Goal: Task Accomplishment & Management: Use online tool/utility

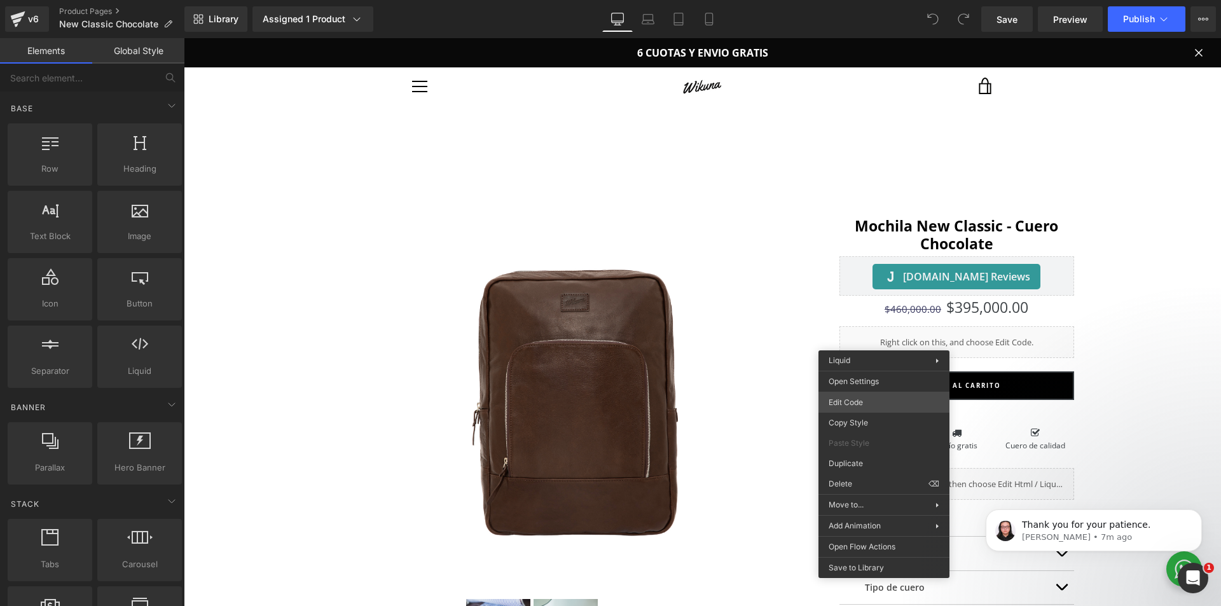
click at [858, 0] on div "You are previewing how the will restyle your page. You can not edit Elements in…" at bounding box center [610, 0] width 1221 height 0
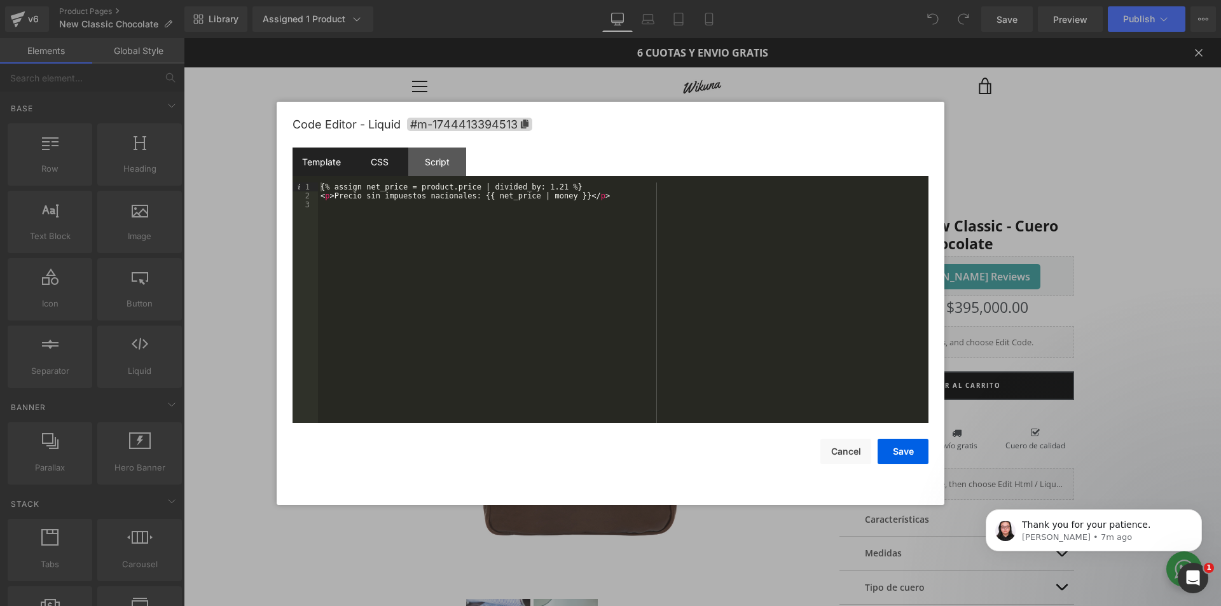
click at [370, 157] on div "CSS" at bounding box center [380, 162] width 58 height 29
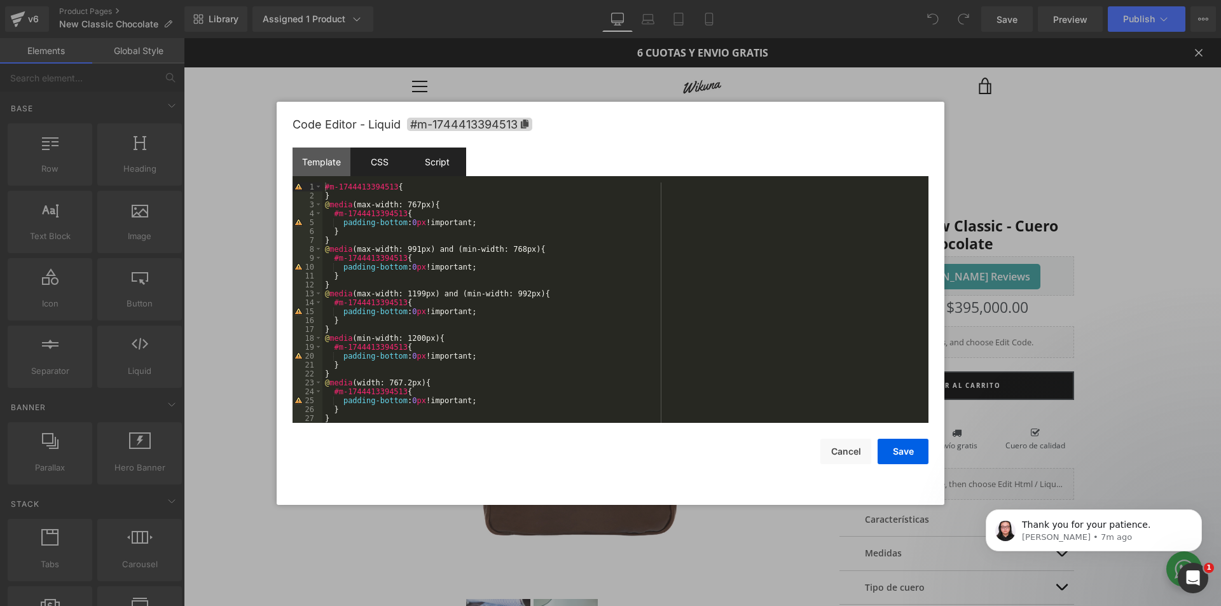
click at [431, 162] on div "Script" at bounding box center [437, 162] width 58 height 29
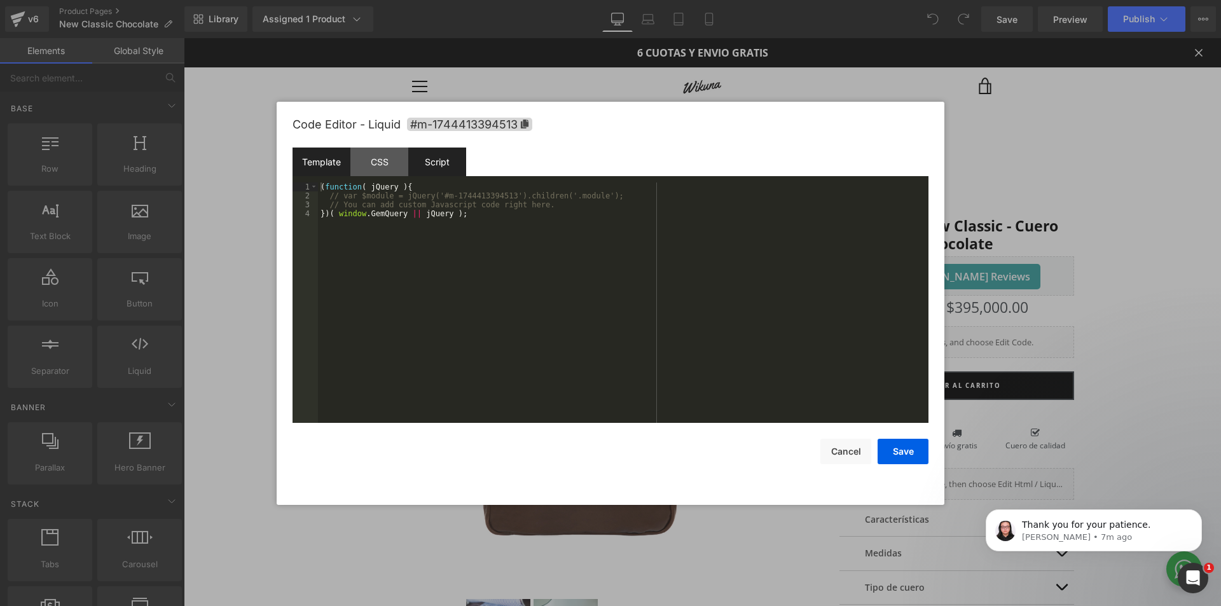
click at [330, 156] on div "Template" at bounding box center [322, 162] width 58 height 29
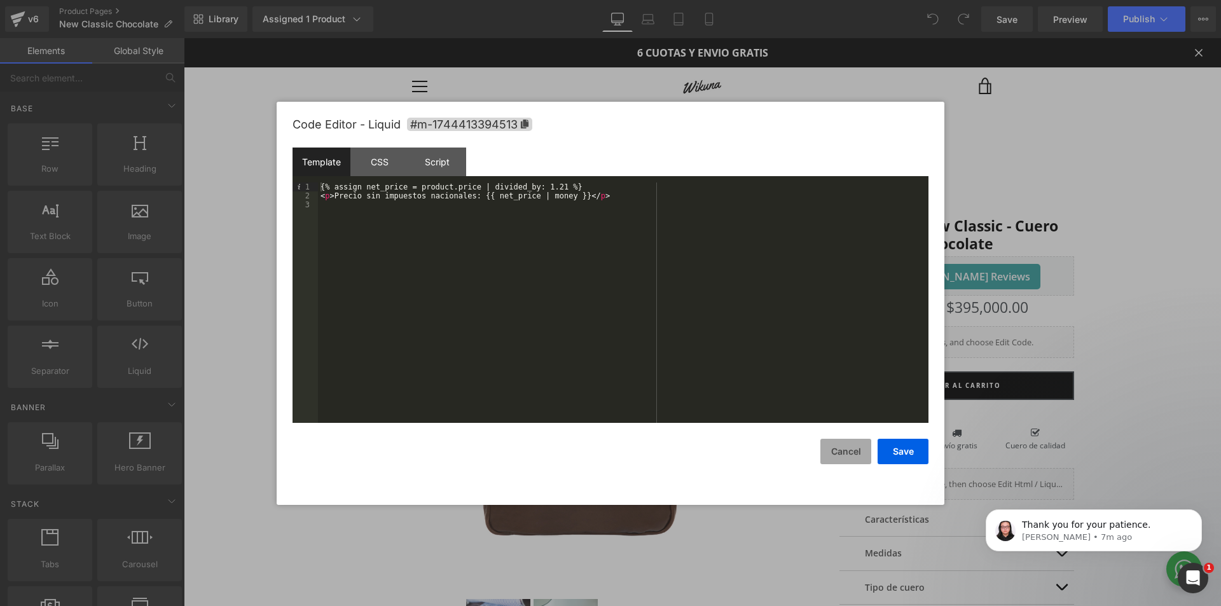
click at [842, 445] on button "Cancel" at bounding box center [846, 451] width 51 height 25
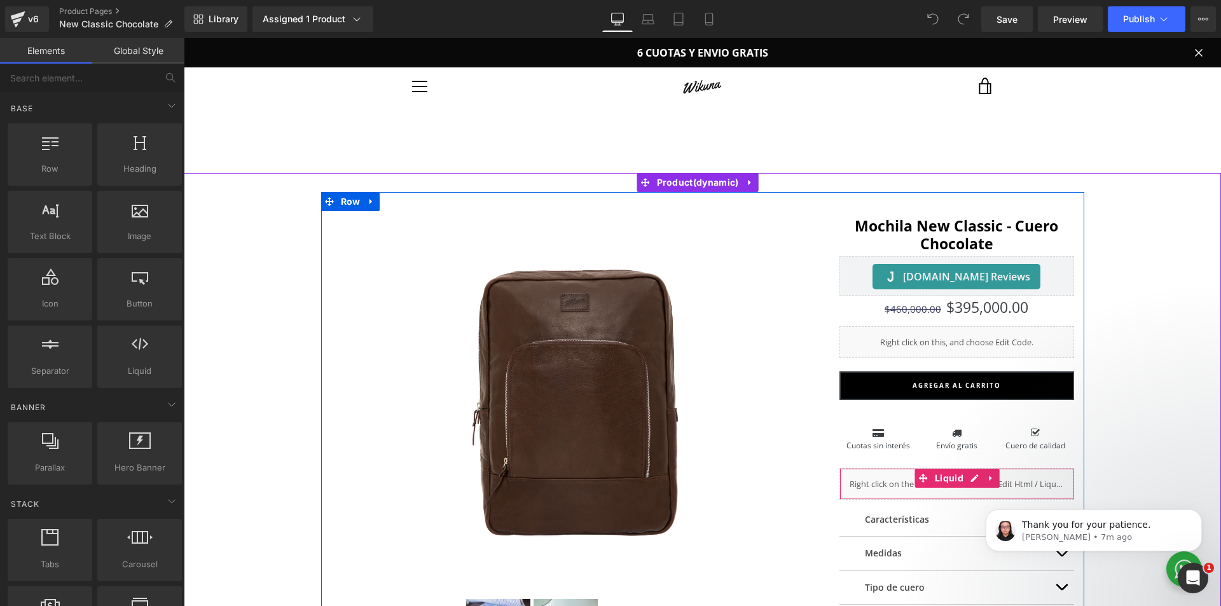
click at [893, 492] on div "Liquid" at bounding box center [957, 484] width 235 height 32
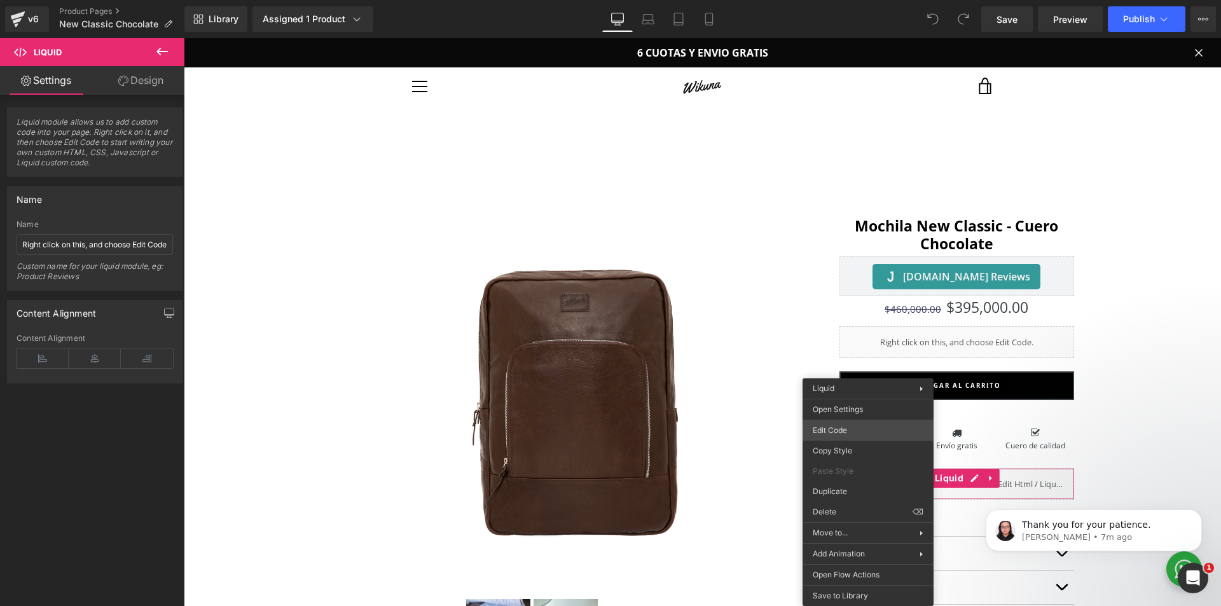
click at [845, 0] on div "You are previewing how the will restyle your page. You can not edit Elements in…" at bounding box center [610, 0] width 1221 height 0
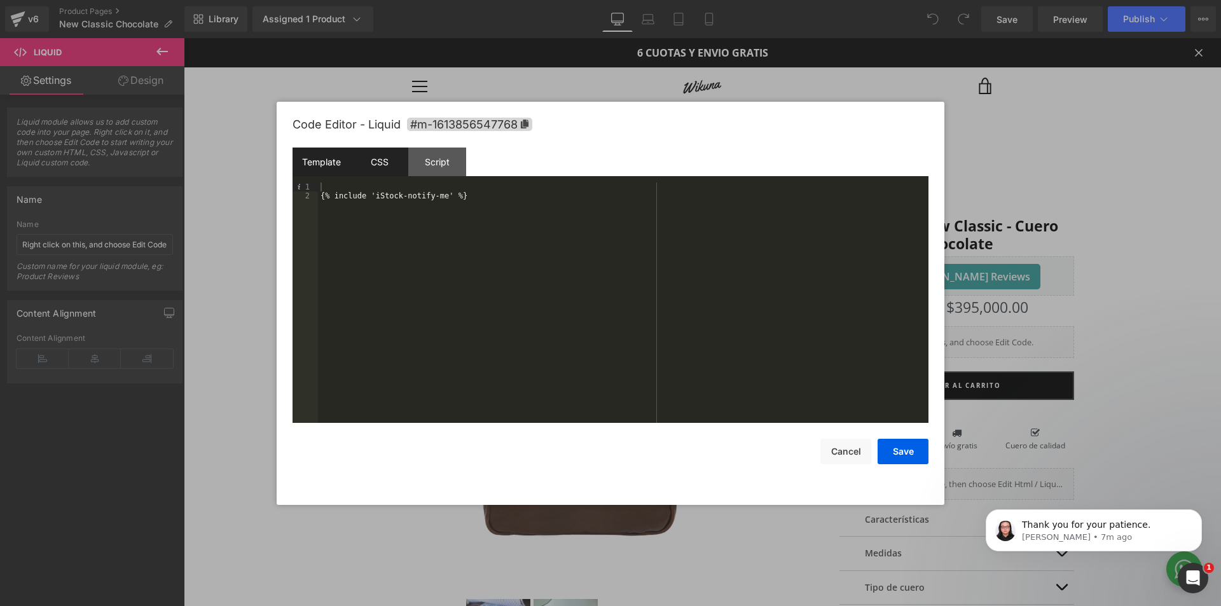
click at [391, 162] on div "CSS" at bounding box center [380, 162] width 58 height 29
click at [426, 163] on div "Script" at bounding box center [437, 162] width 58 height 29
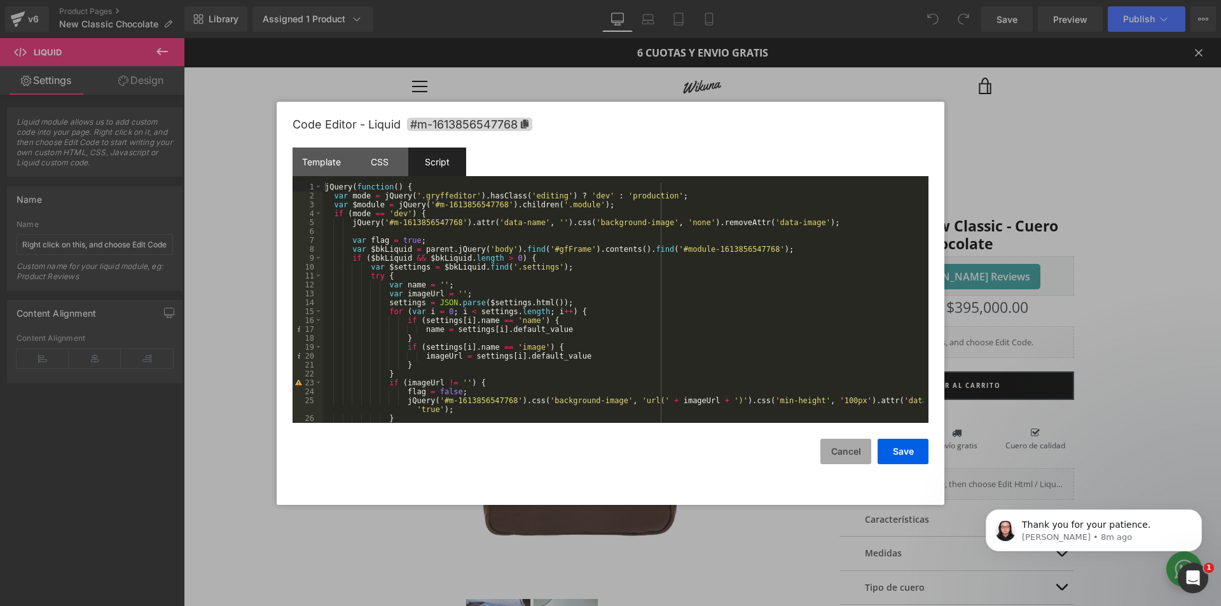
click at [840, 459] on button "Cancel" at bounding box center [846, 451] width 51 height 25
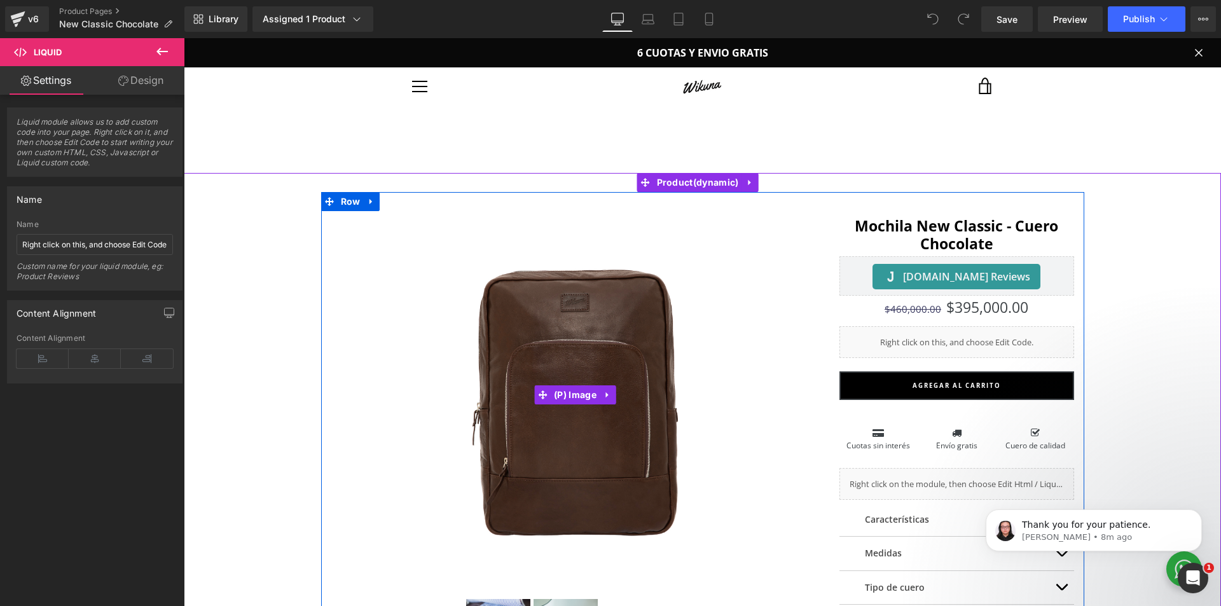
scroll to position [318, 0]
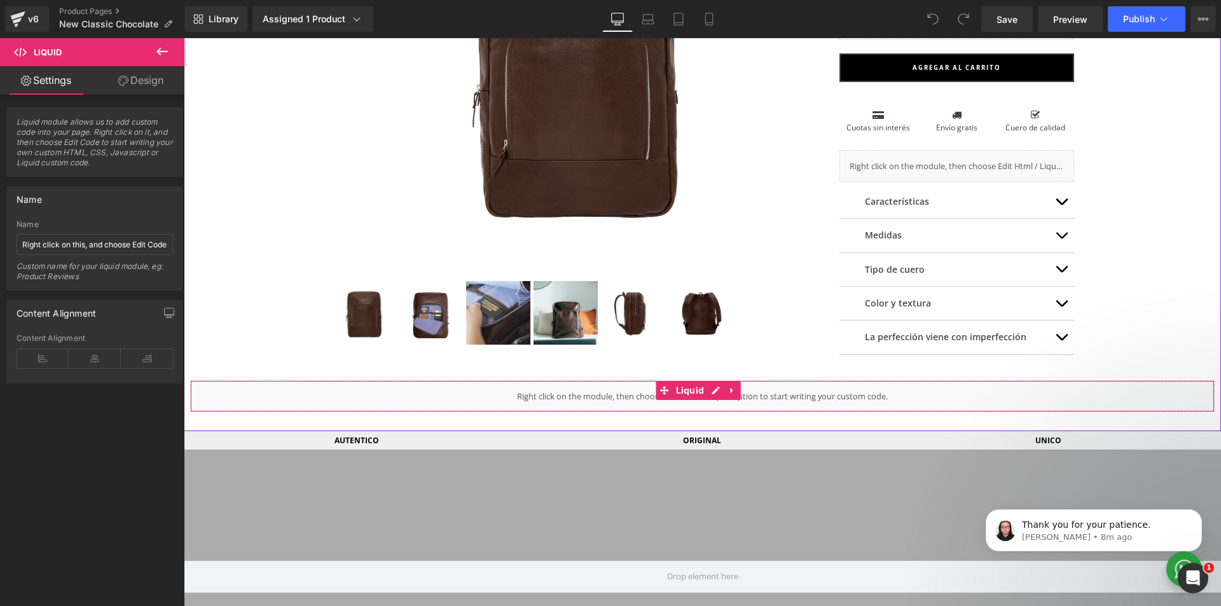
click at [518, 396] on div "Liquid" at bounding box center [702, 396] width 1025 height 32
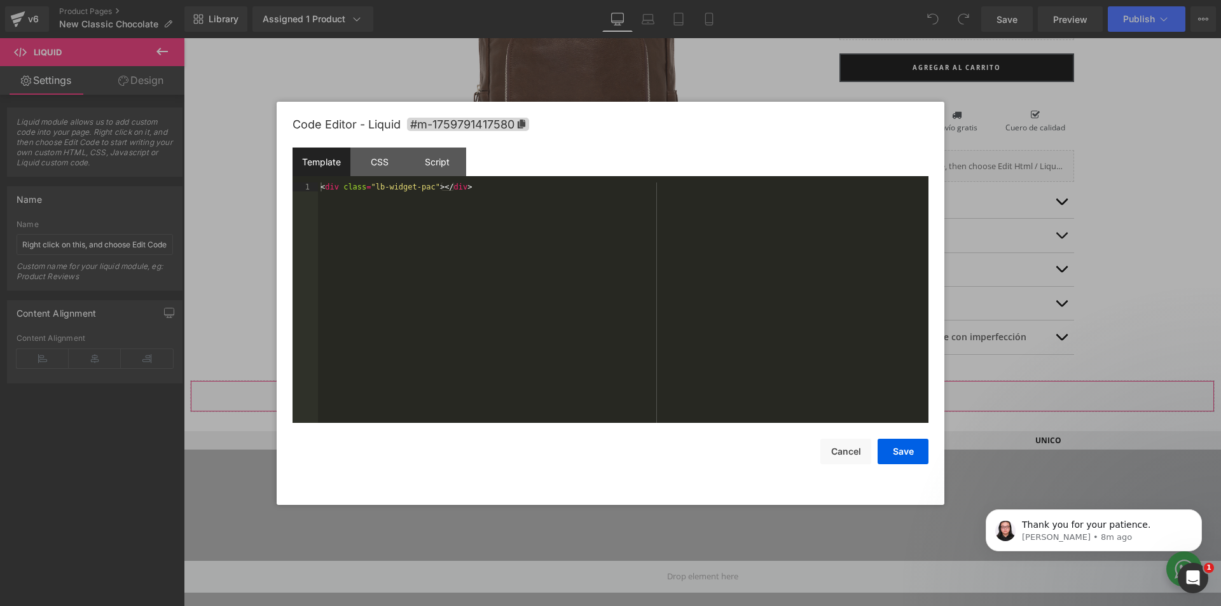
click at [501, 0] on div "You are previewing how the will restyle your page. You can not edit Elements in…" at bounding box center [610, 0] width 1221 height 0
click at [899, 25] on div at bounding box center [610, 303] width 1221 height 606
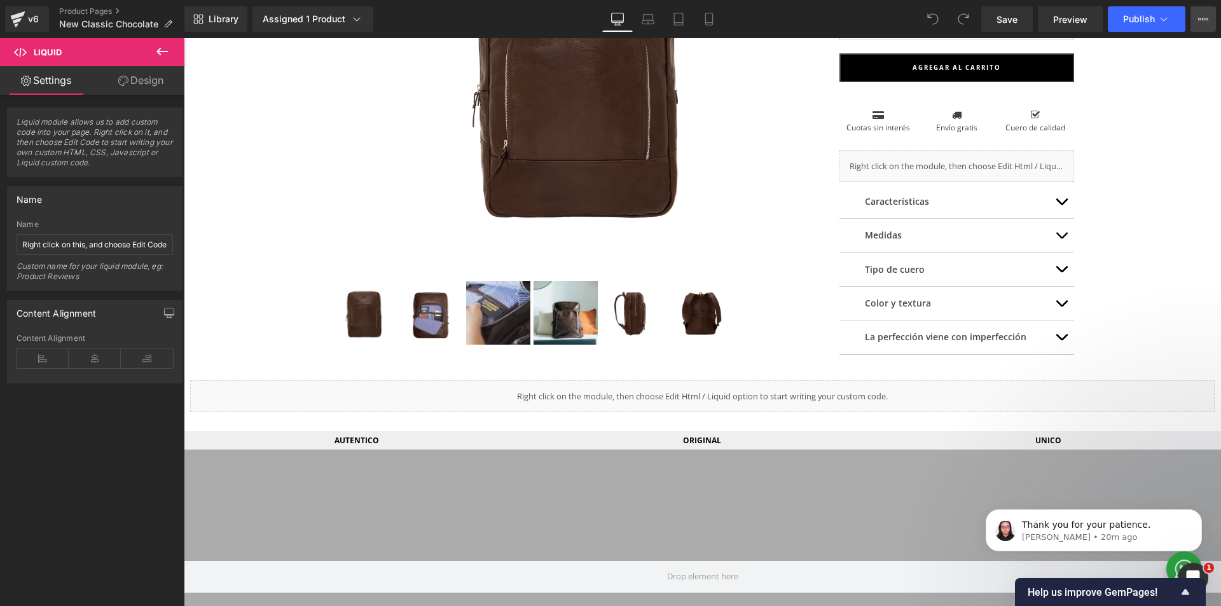
click at [1204, 17] on icon at bounding box center [1204, 19] width 10 height 10
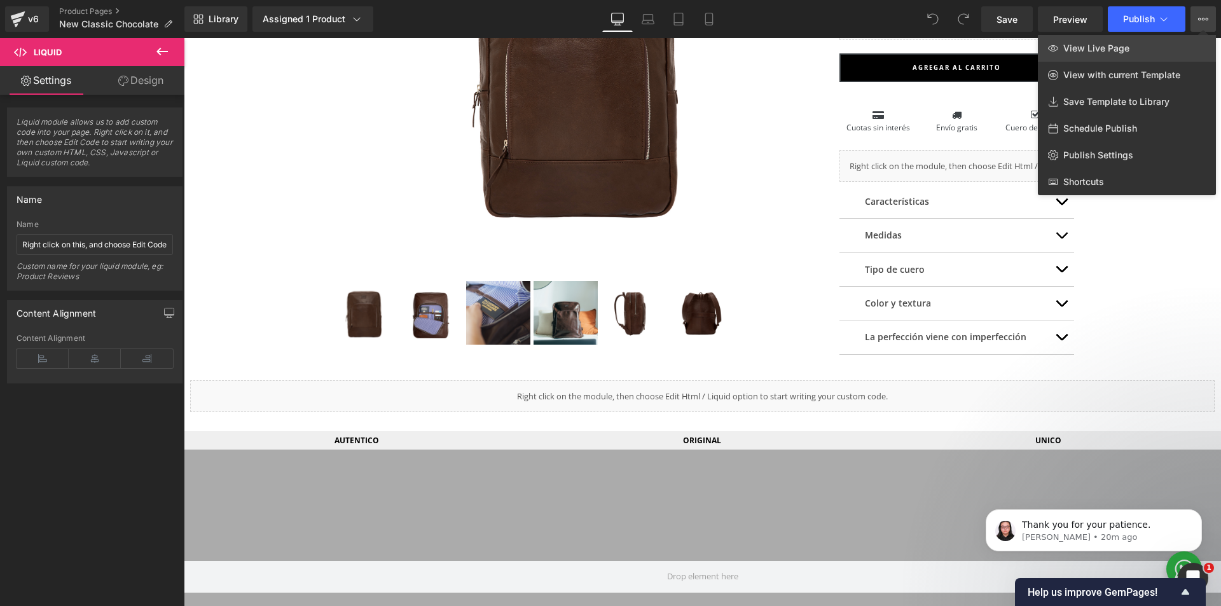
click at [1113, 48] on span "View Live Page" at bounding box center [1097, 48] width 66 height 11
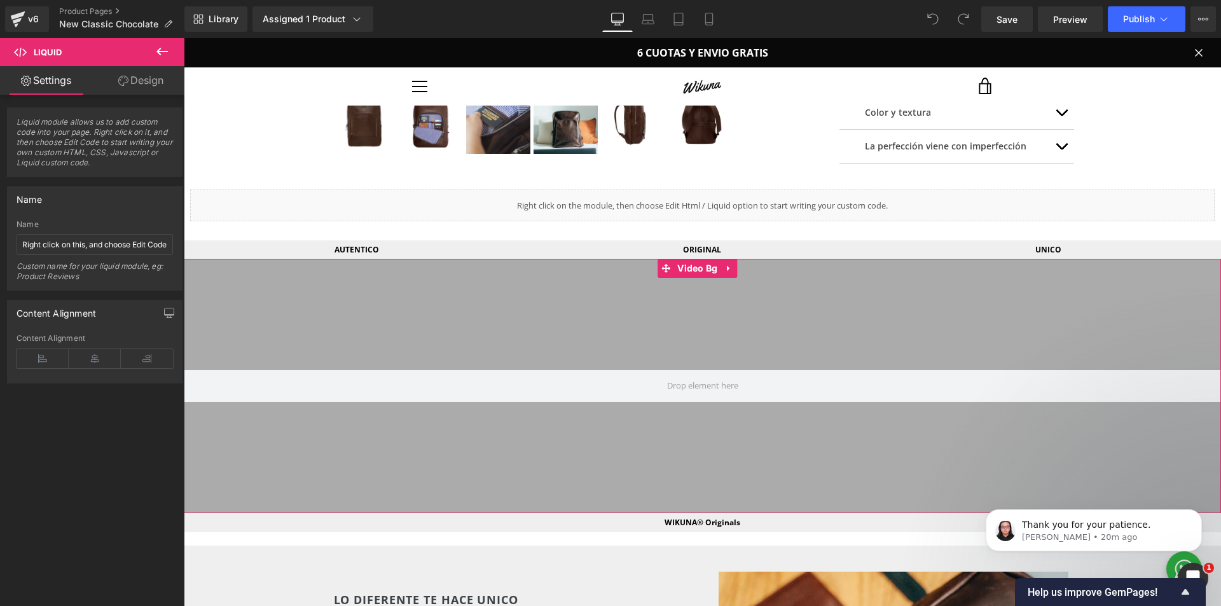
scroll to position [445, 0]
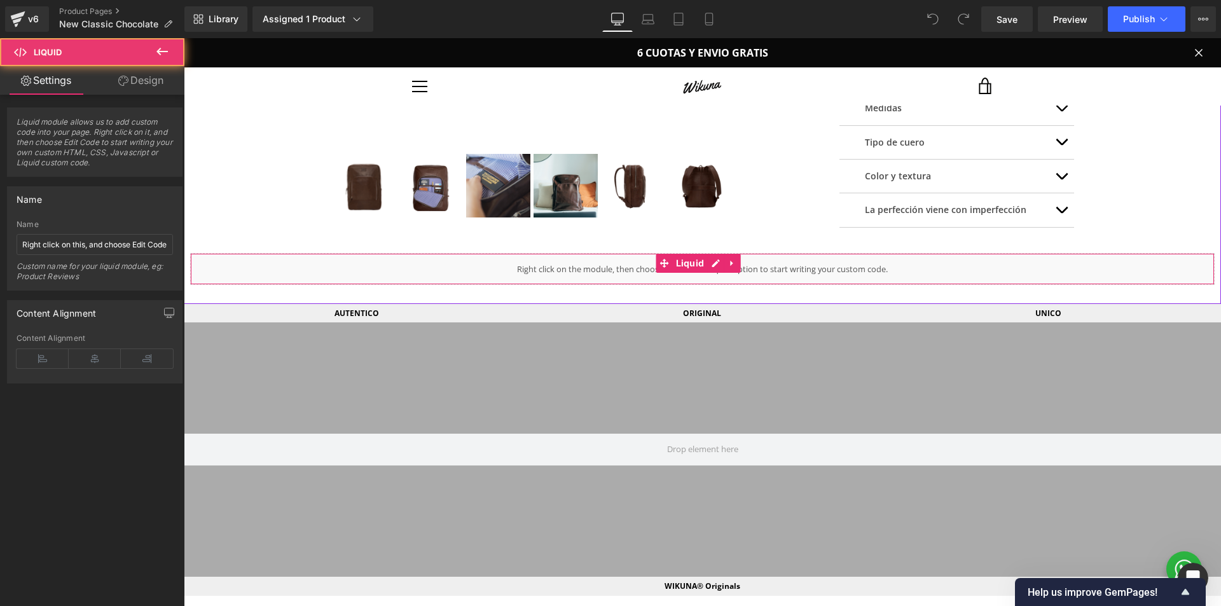
click at [232, 270] on div "Liquid" at bounding box center [702, 269] width 1025 height 32
click at [118, 88] on link "Design" at bounding box center [141, 80] width 92 height 29
click at [0, 0] on div "Visibility" at bounding box center [0, 0] width 0 height 0
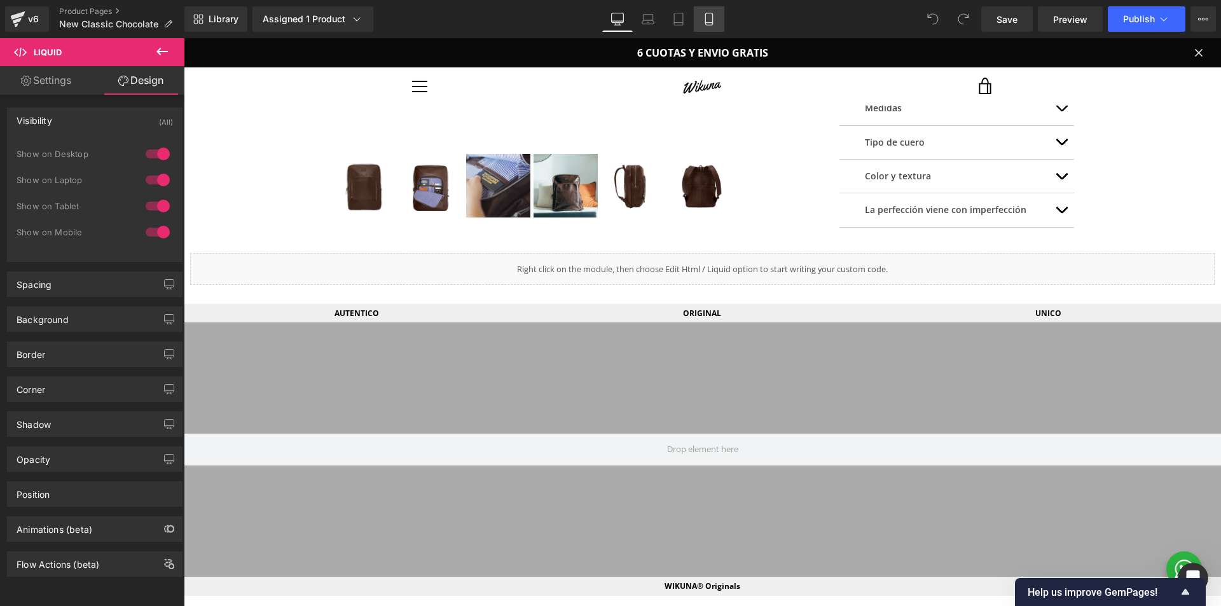
click at [710, 20] on icon at bounding box center [709, 19] width 13 height 13
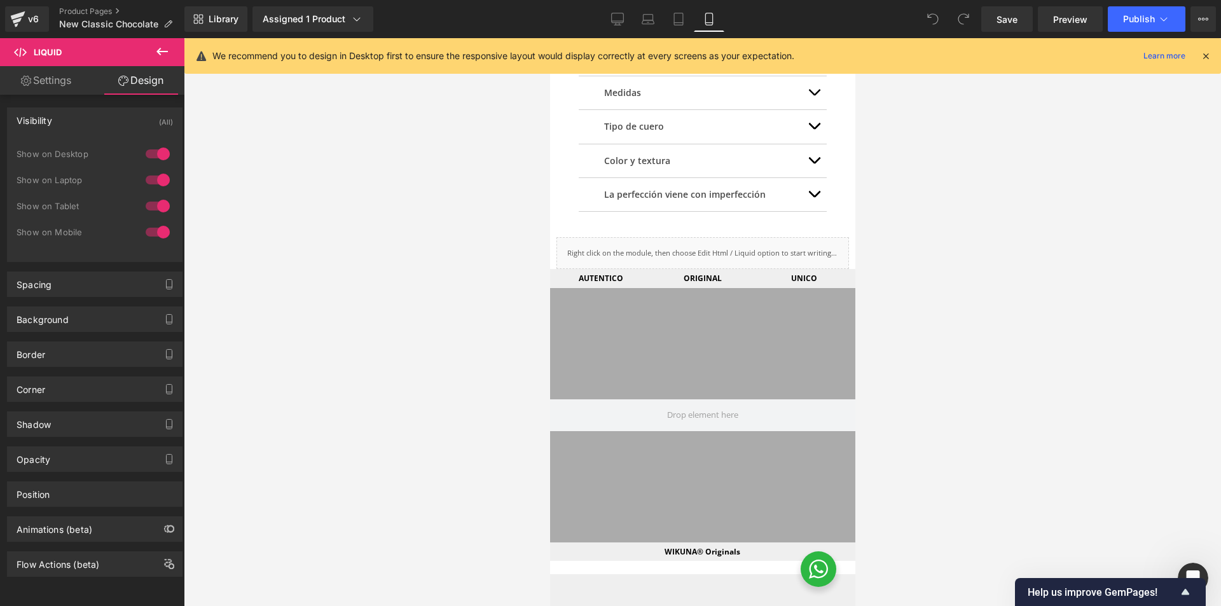
scroll to position [753, 0]
click at [628, 24] on link "Desktop" at bounding box center [617, 18] width 31 height 25
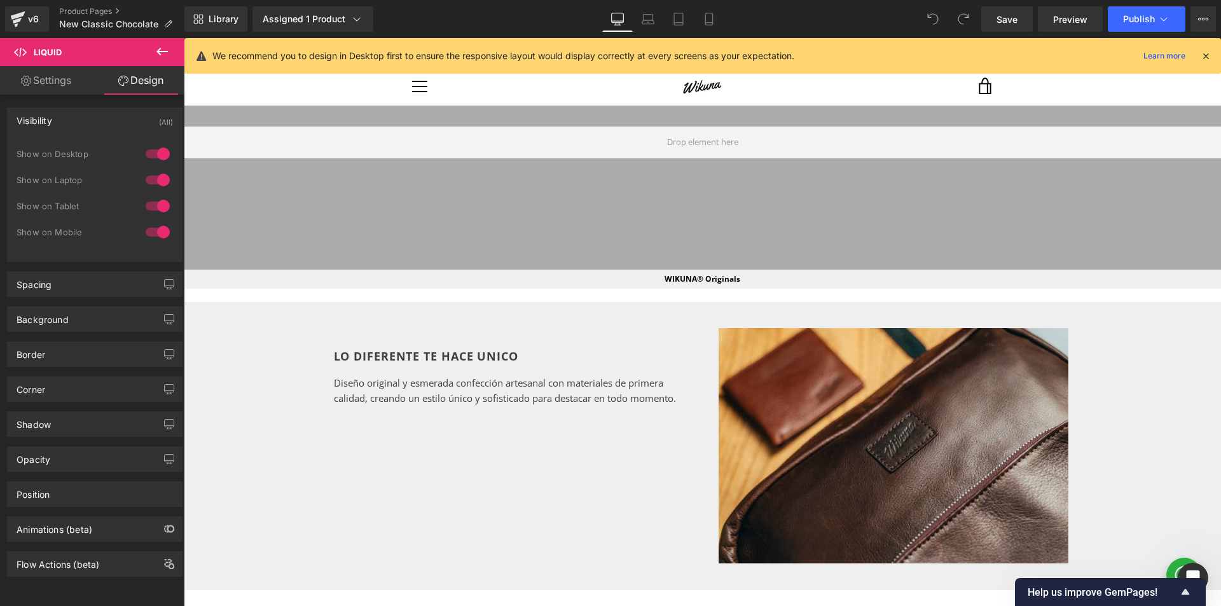
scroll to position [468, 0]
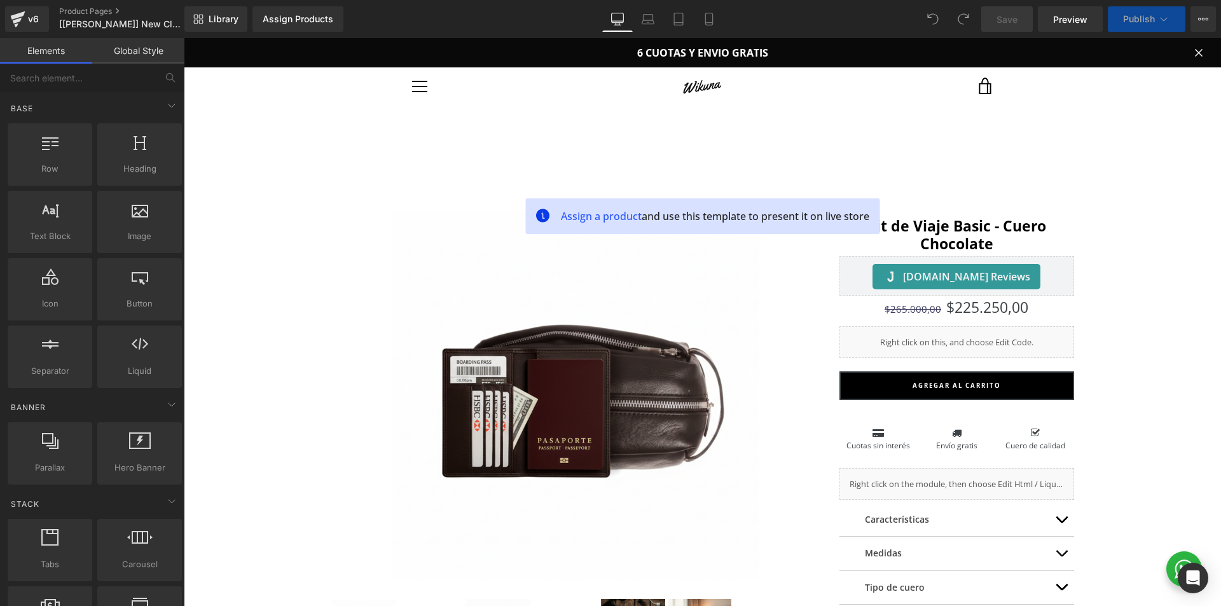
scroll to position [318, 0]
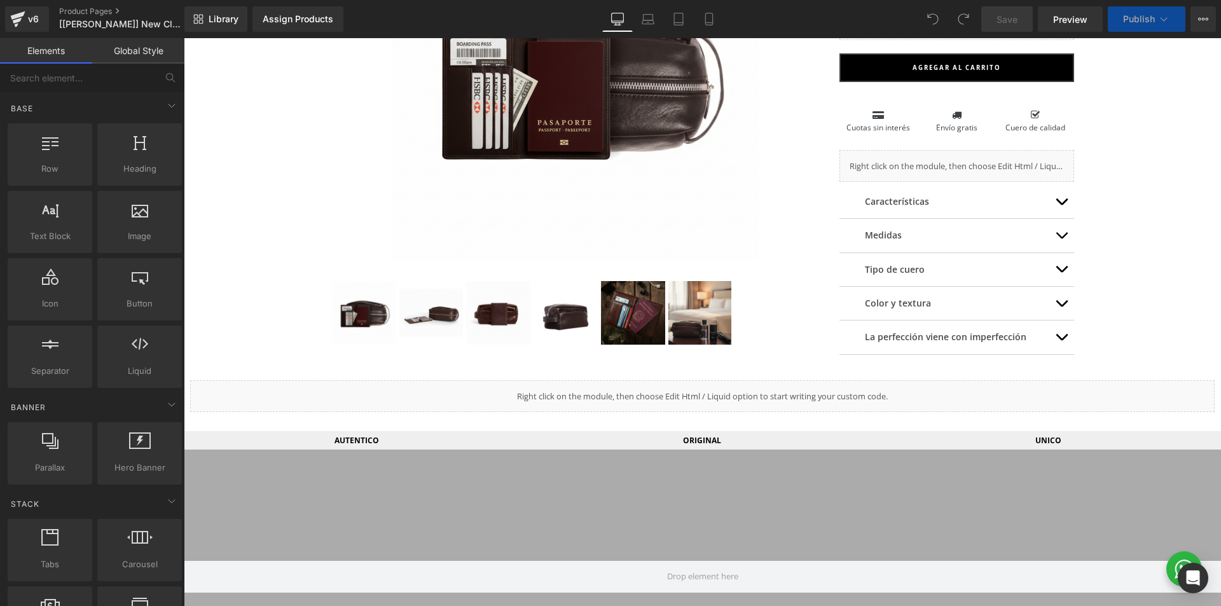
click at [585, 396] on div "Liquid" at bounding box center [702, 396] width 1025 height 32
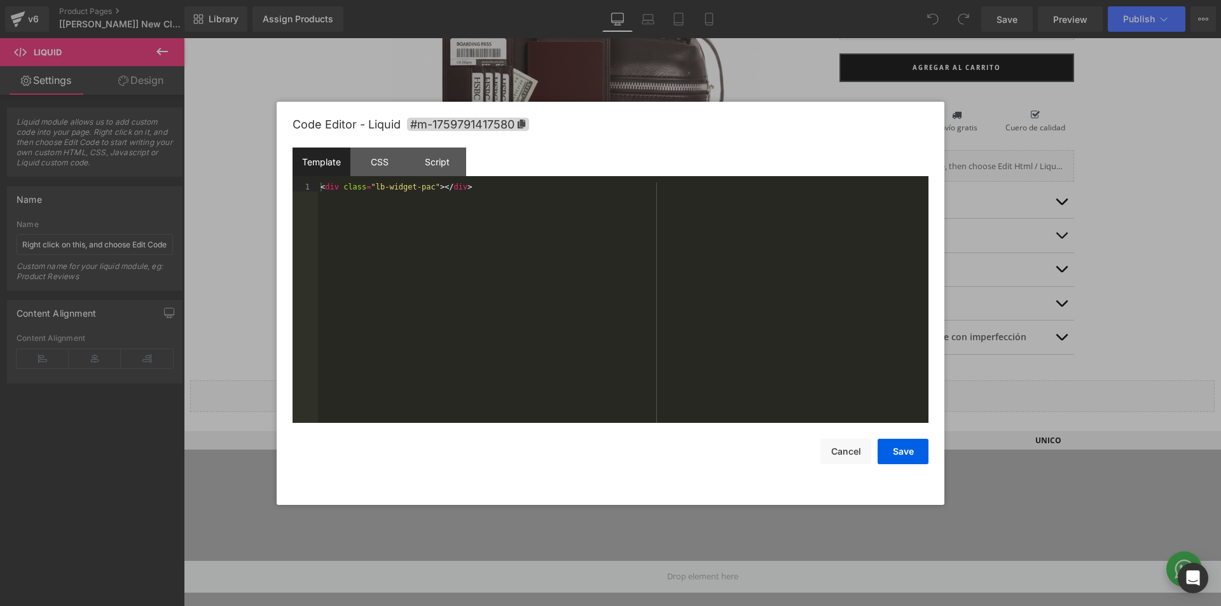
click at [663, 0] on div "You are previewing how the will restyle your page. You can not edit Elements in…" at bounding box center [610, 0] width 1221 height 0
drag, startPoint x: 478, startPoint y: 186, endPoint x: 330, endPoint y: 188, distance: 147.6
click at [324, 189] on div "< div class = "lb-widget-pac" > </ div >" at bounding box center [623, 312] width 611 height 258
click at [321, 188] on div "< div class = "lb-widget-pac" > </ div >" at bounding box center [623, 312] width 611 height 258
drag, startPoint x: 321, startPoint y: 188, endPoint x: 462, endPoint y: 190, distance: 141.2
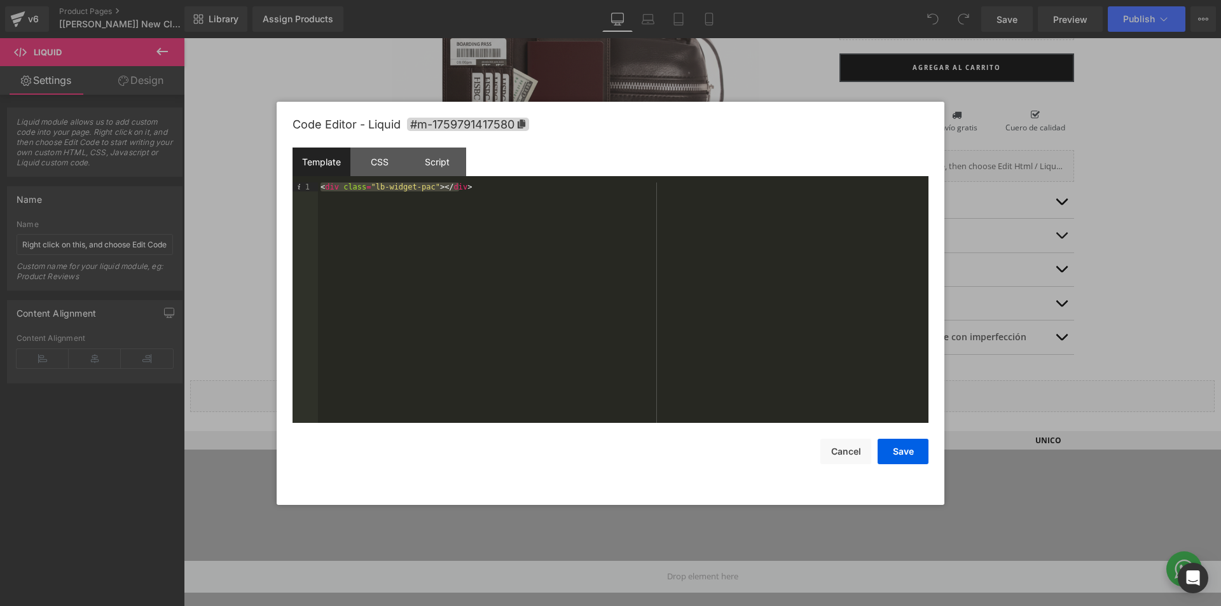
click at [462, 190] on div "< div class = "lb-widget-pac" > </ div >" at bounding box center [623, 312] width 611 height 258
click at [902, 455] on button "Save" at bounding box center [903, 451] width 51 height 25
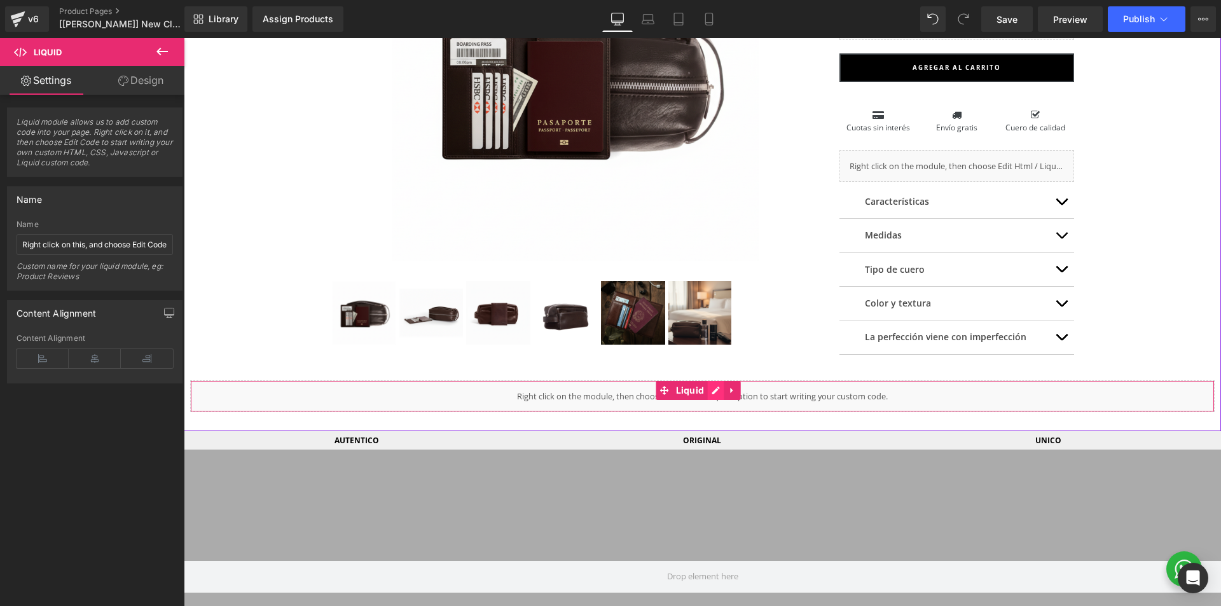
click at [710, 392] on div "Liquid" at bounding box center [702, 396] width 1025 height 32
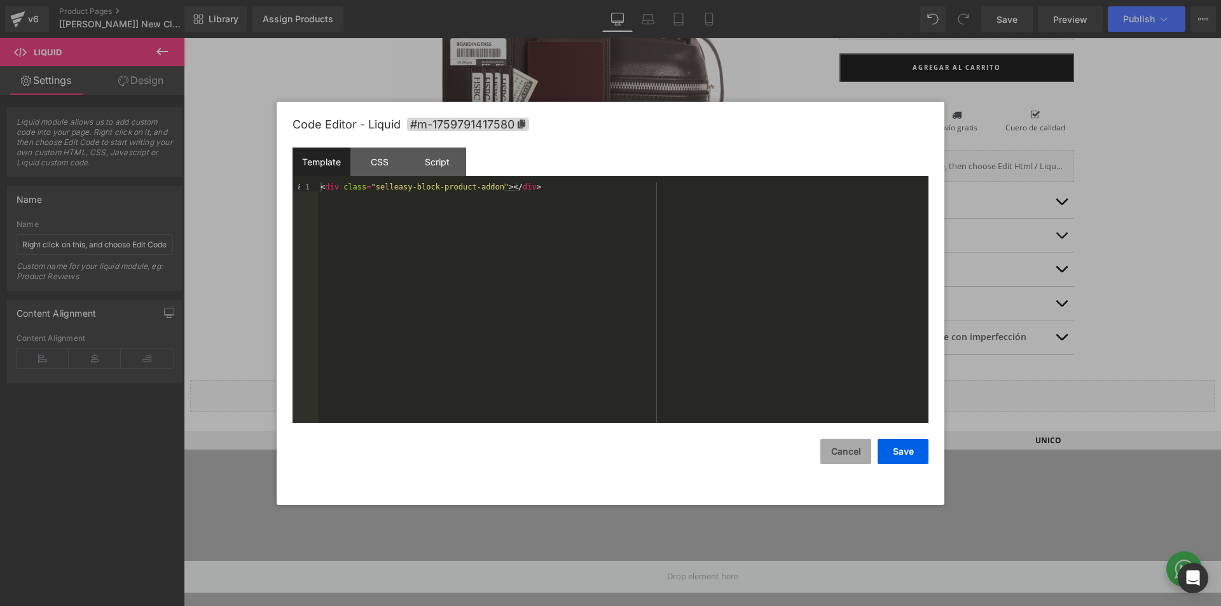
drag, startPoint x: 843, startPoint y: 461, endPoint x: 658, endPoint y: 420, distance: 188.9
click at [843, 461] on button "Cancel" at bounding box center [846, 451] width 51 height 25
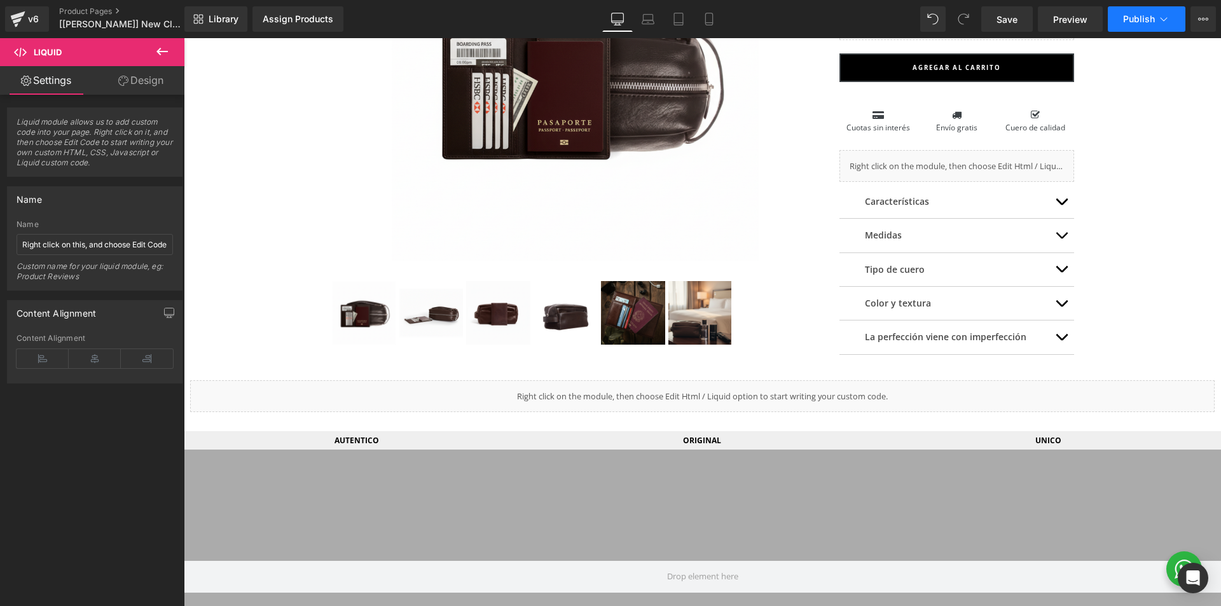
click at [1150, 18] on span "Publish" at bounding box center [1139, 19] width 32 height 10
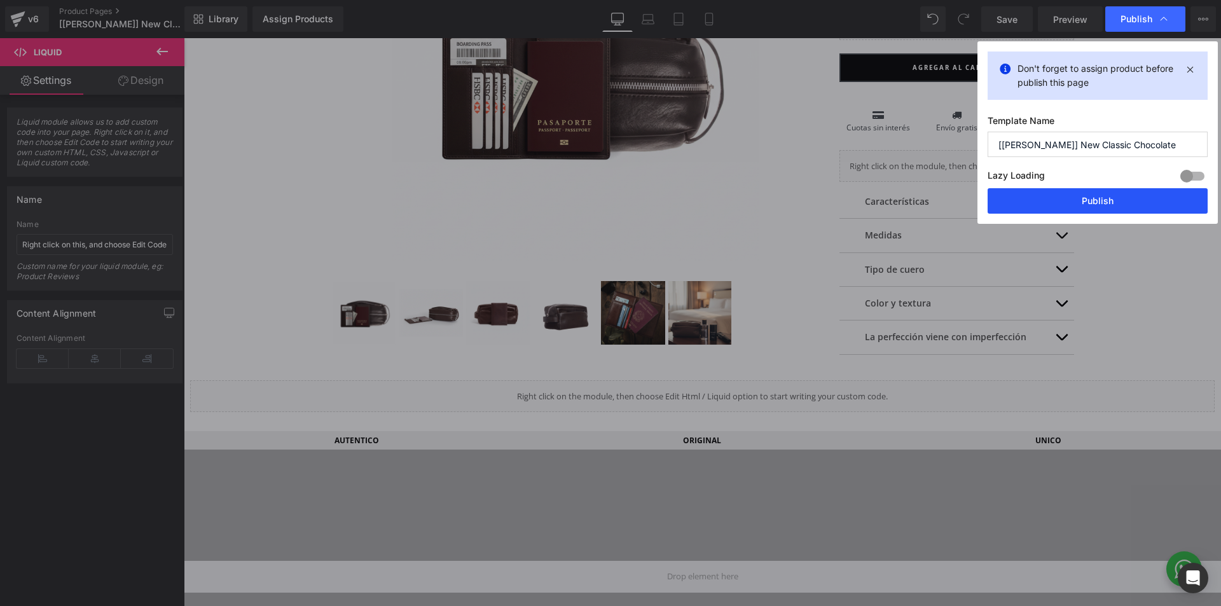
click at [1139, 203] on button "Publish" at bounding box center [1098, 200] width 220 height 25
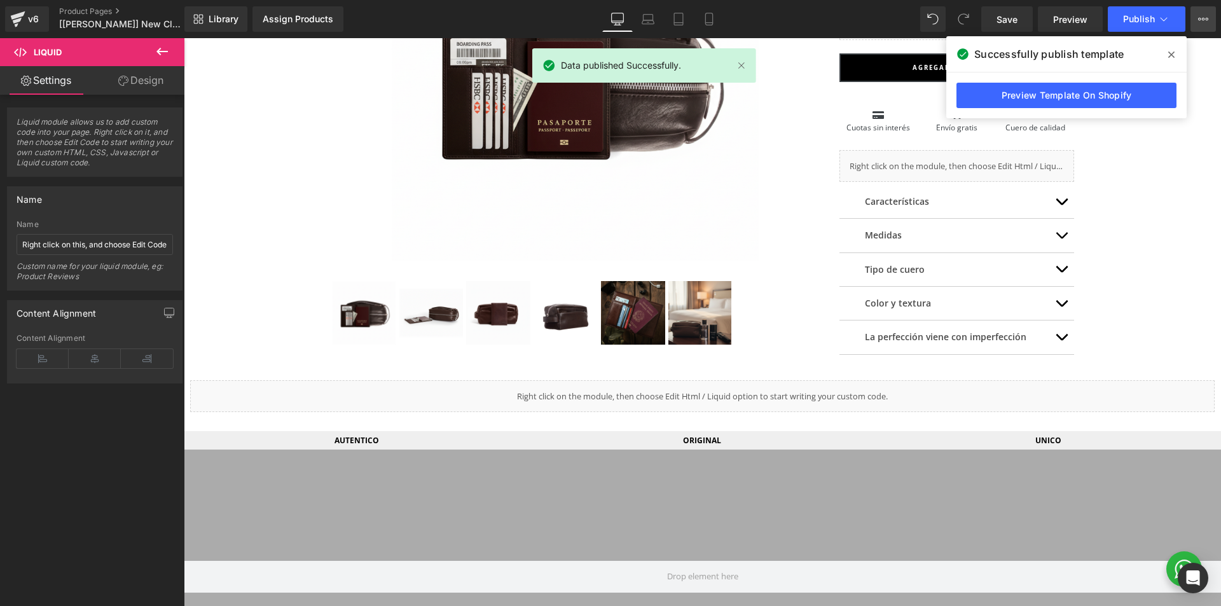
click at [1205, 22] on icon at bounding box center [1204, 19] width 10 height 10
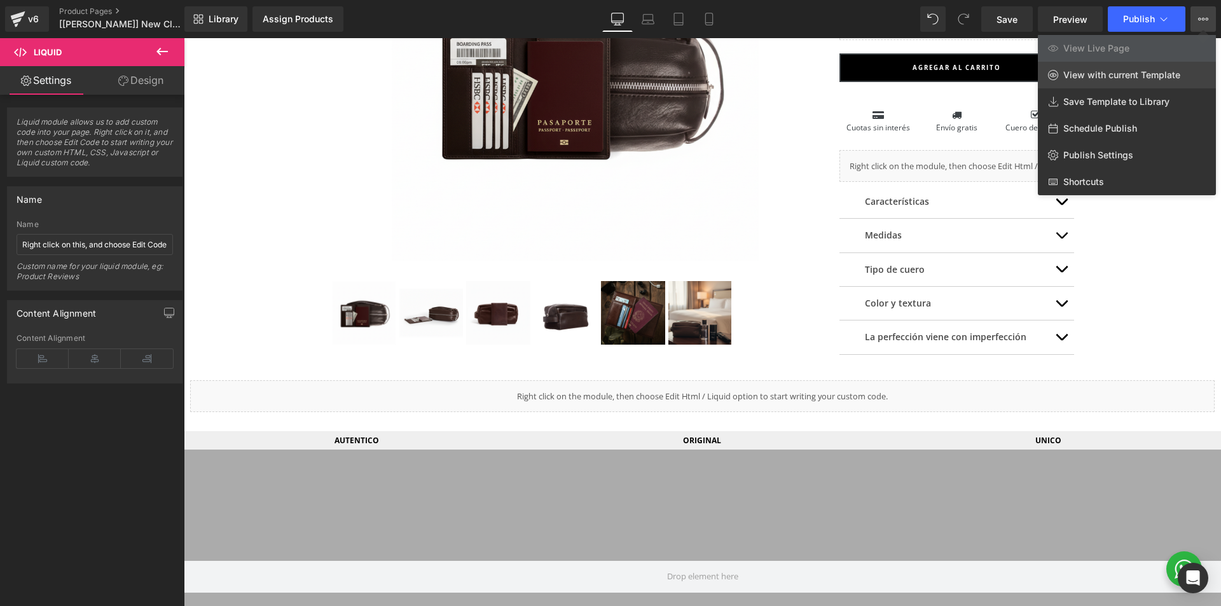
click at [1108, 72] on span "View with current Template" at bounding box center [1122, 74] width 117 height 11
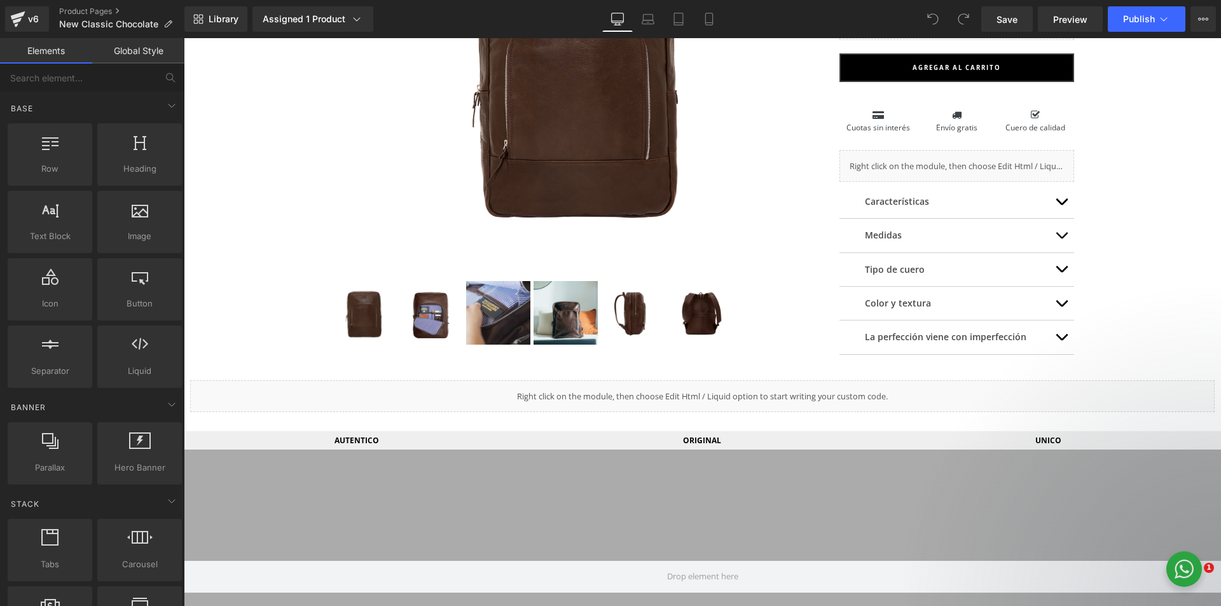
click at [549, 396] on div "Liquid" at bounding box center [702, 396] width 1025 height 32
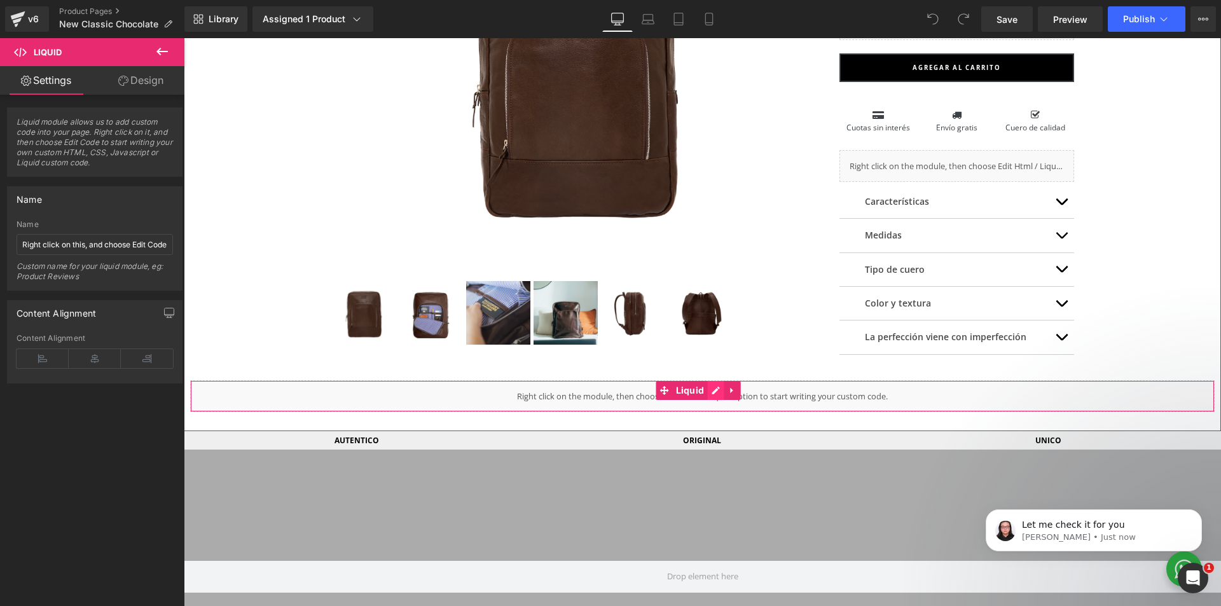
click at [720, 390] on div "Liquid" at bounding box center [702, 396] width 1025 height 32
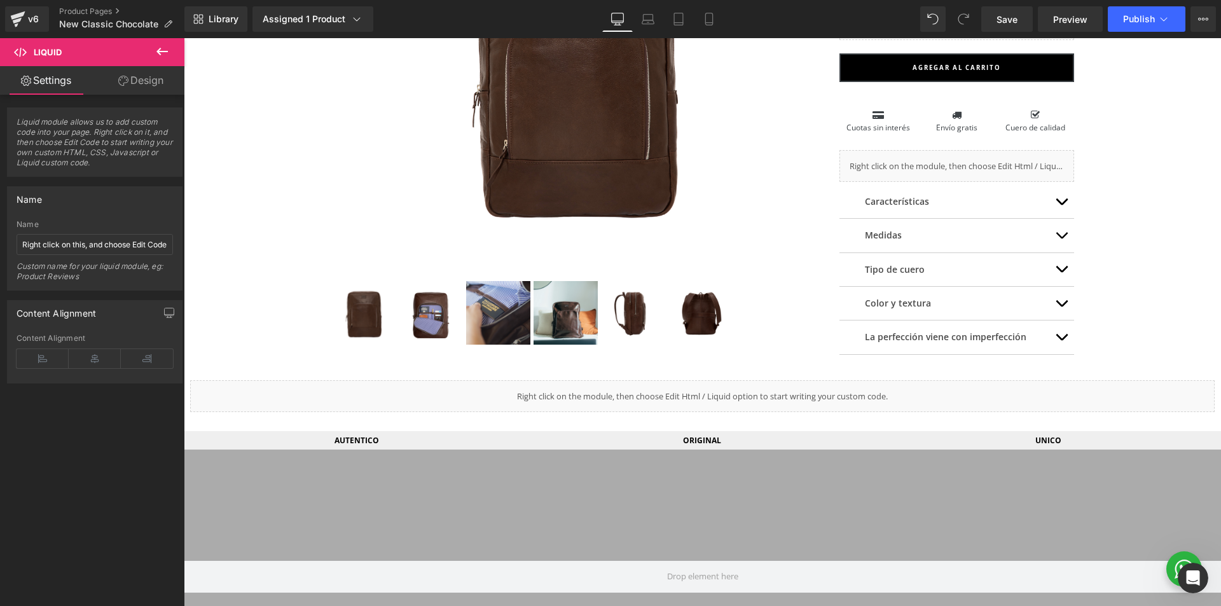
scroll to position [191, 0]
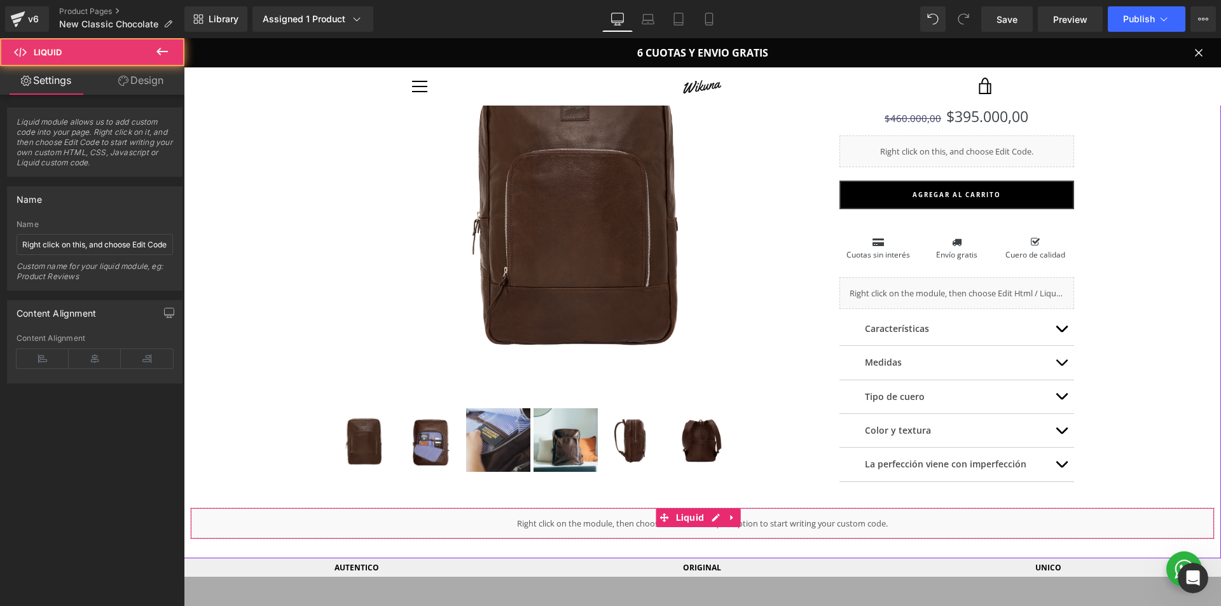
click at [455, 516] on div "Liquid" at bounding box center [702, 524] width 1025 height 32
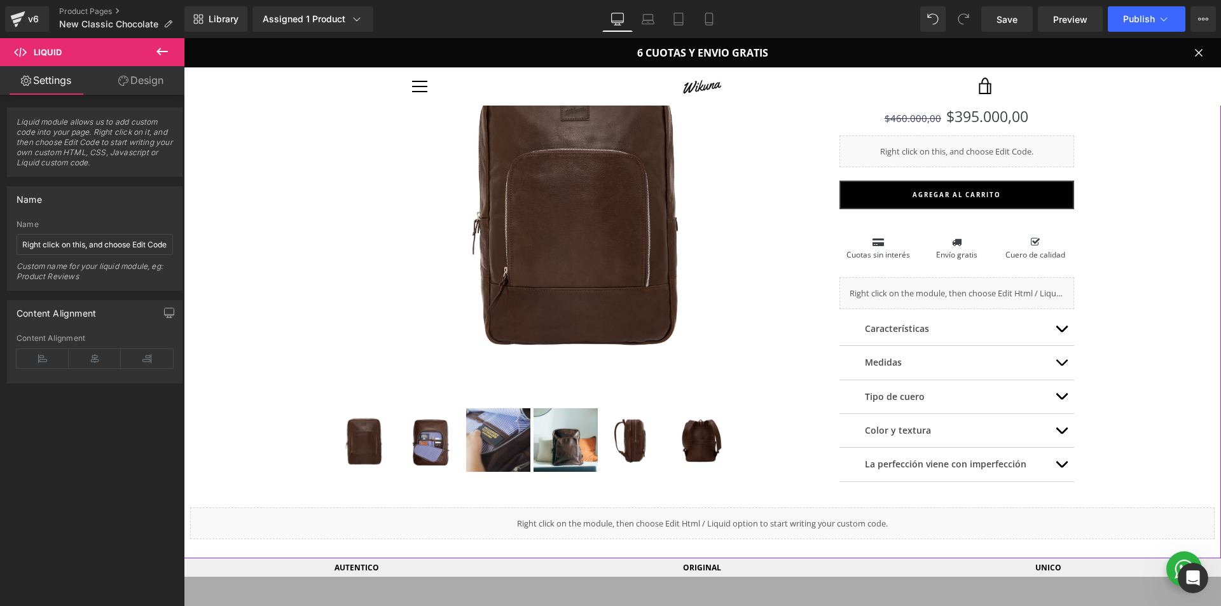
click at [718, 515] on div "Liquid" at bounding box center [702, 524] width 1025 height 32
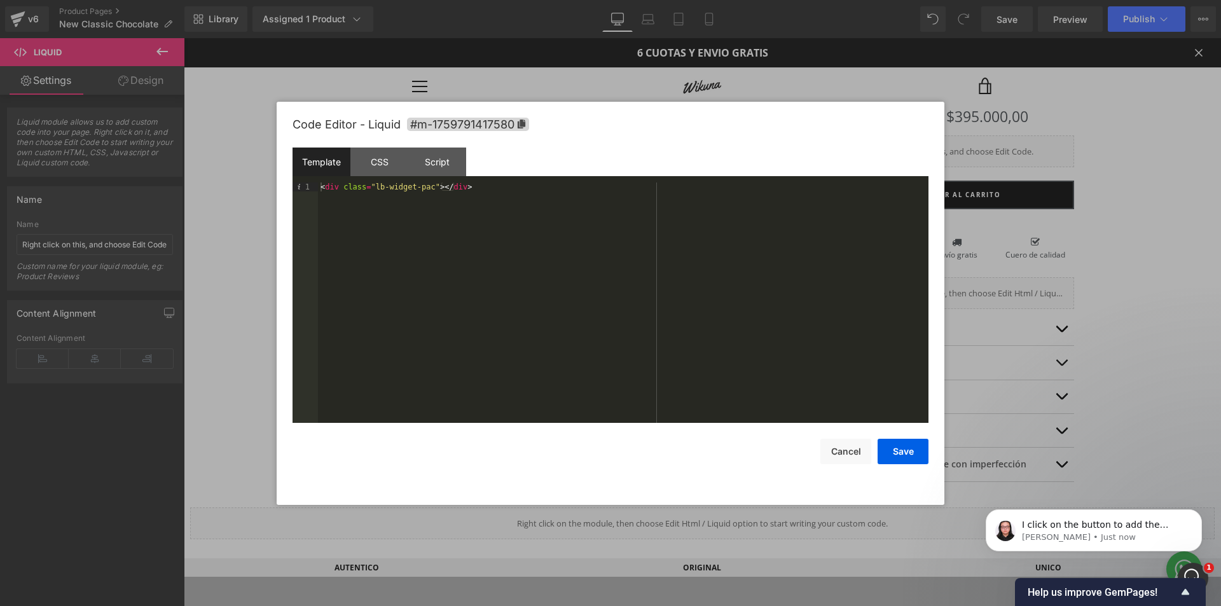
scroll to position [0, 0]
click at [837, 464] on div "Code Editor - Liquid #m-1759791417580 Template CSS Script Data 1 < div class = …" at bounding box center [611, 303] width 636 height 403
click at [837, 450] on button "Cancel" at bounding box center [846, 451] width 51 height 25
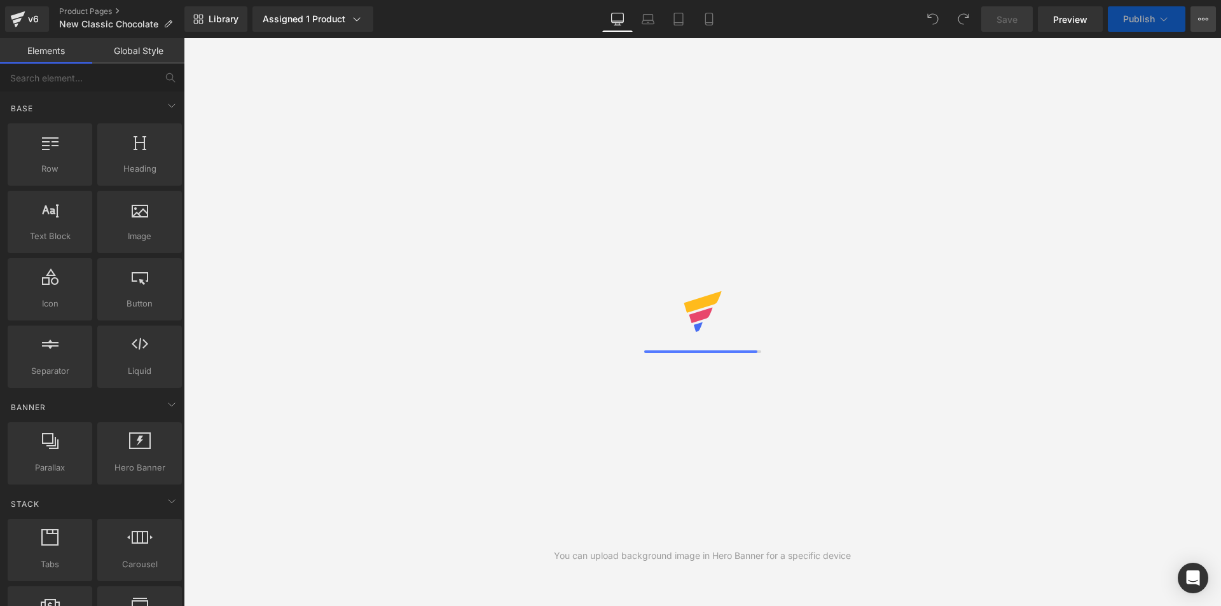
click at [1206, 17] on icon at bounding box center [1204, 19] width 10 height 10
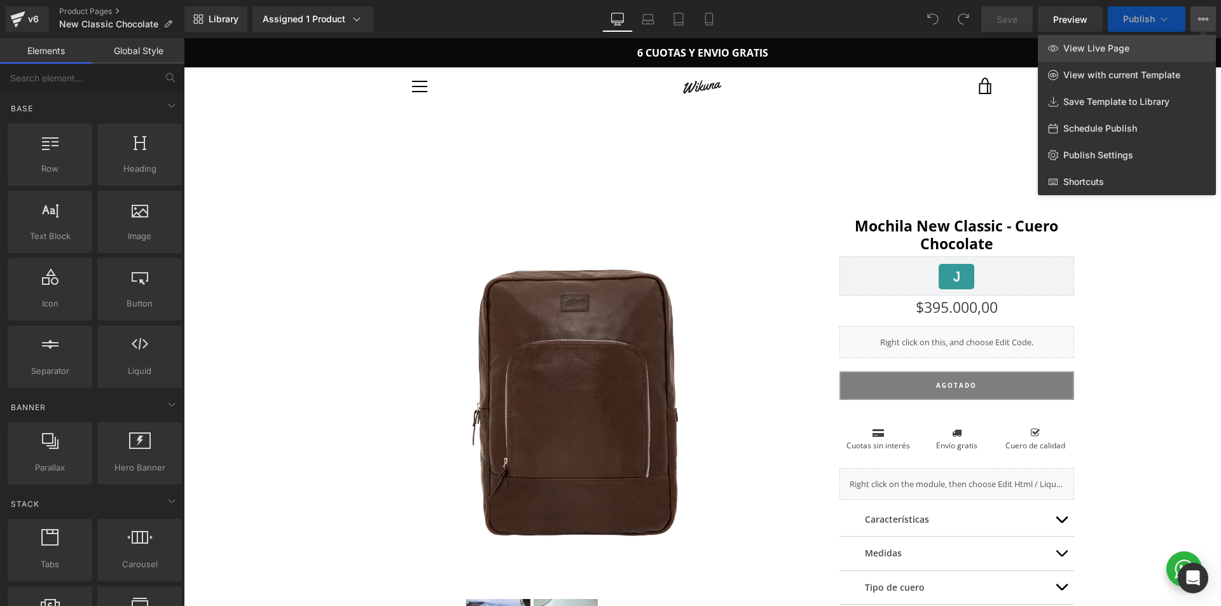
click at [1130, 45] on link "View Live Page" at bounding box center [1127, 48] width 178 height 27
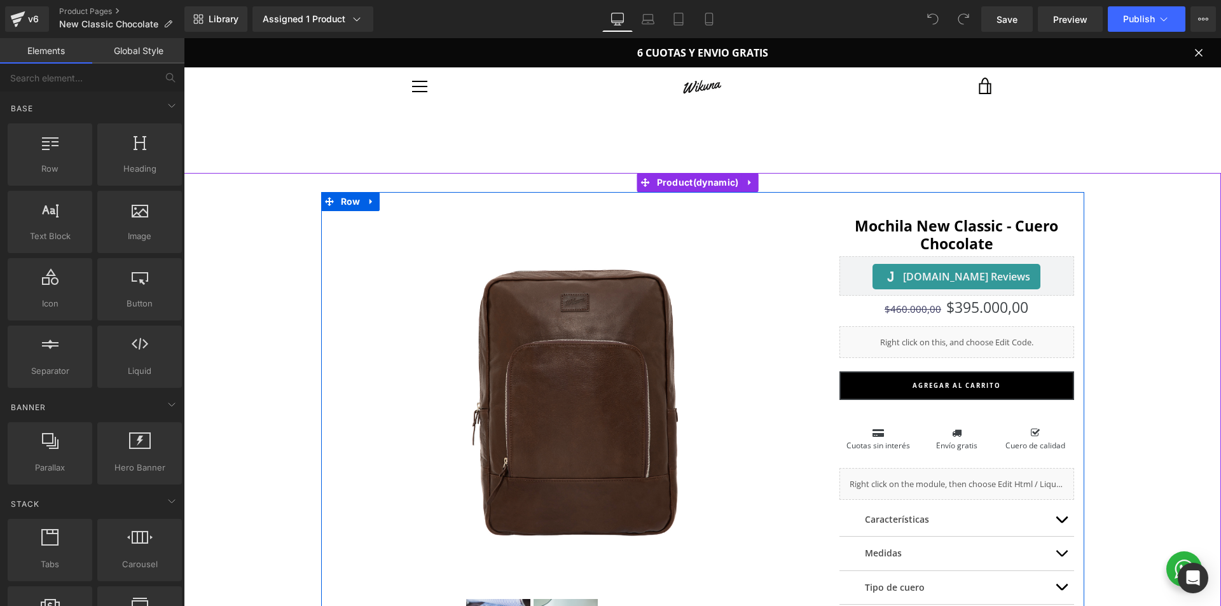
scroll to position [191, 0]
